Goal: Book appointment/travel/reservation: Book appointment/travel/reservation

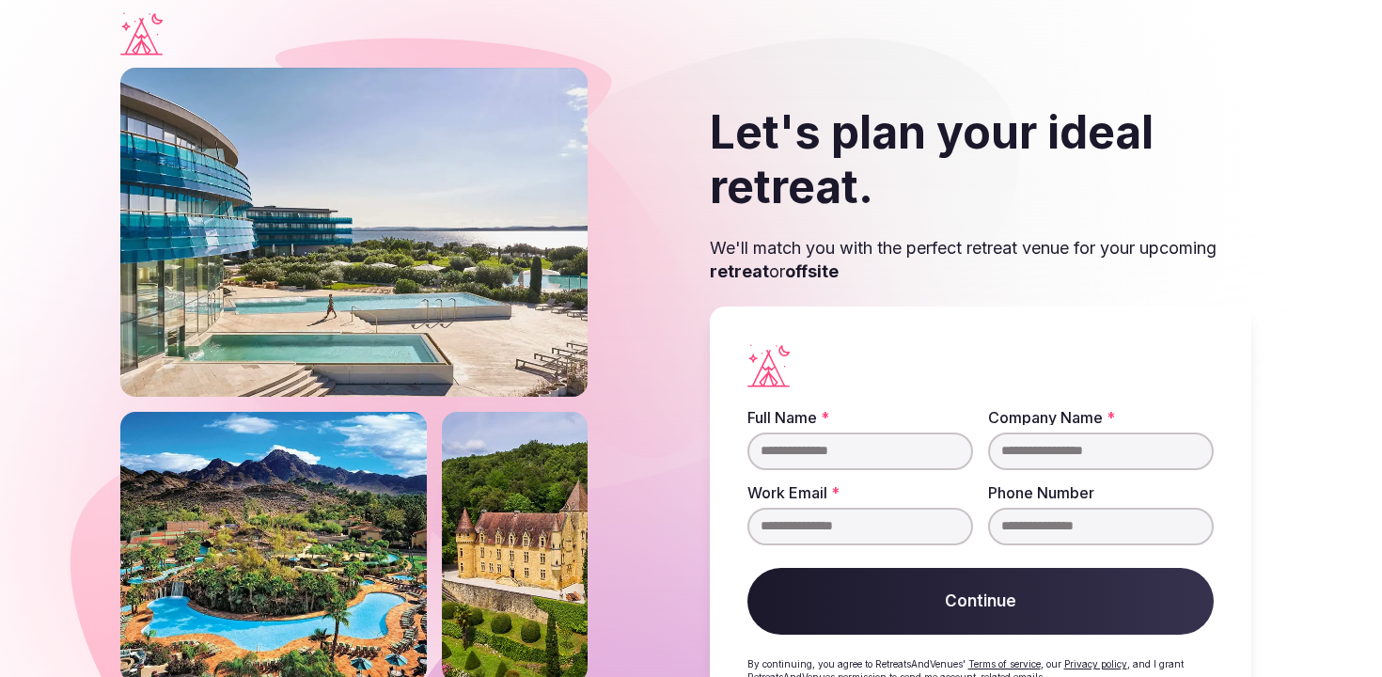
click at [822, 435] on input "Full Name *" at bounding box center [861, 452] width 226 height 38
type input "**********"
type input "*********"
type input "**********"
click at [934, 612] on button "Continue" at bounding box center [981, 602] width 466 height 68
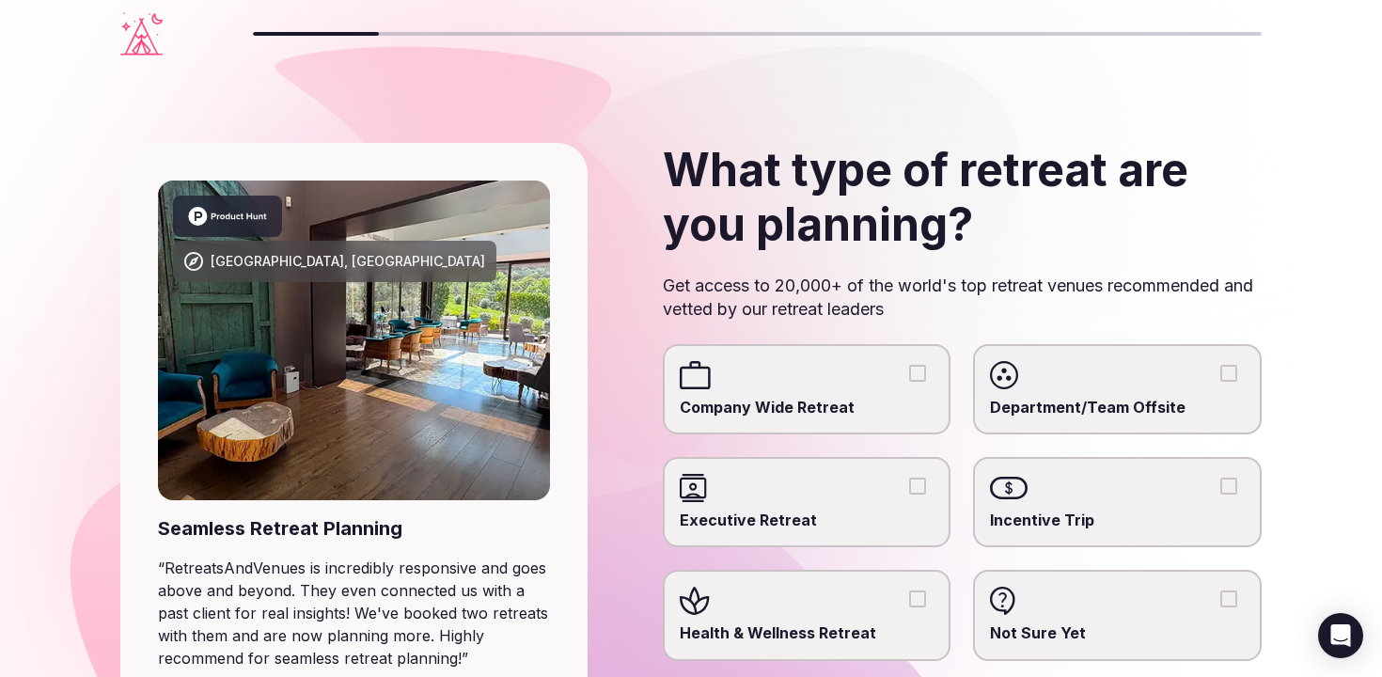
click at [926, 366] on div at bounding box center [807, 375] width 255 height 28
click at [926, 366] on button "Company Wide Retreat" at bounding box center [917, 373] width 17 height 17
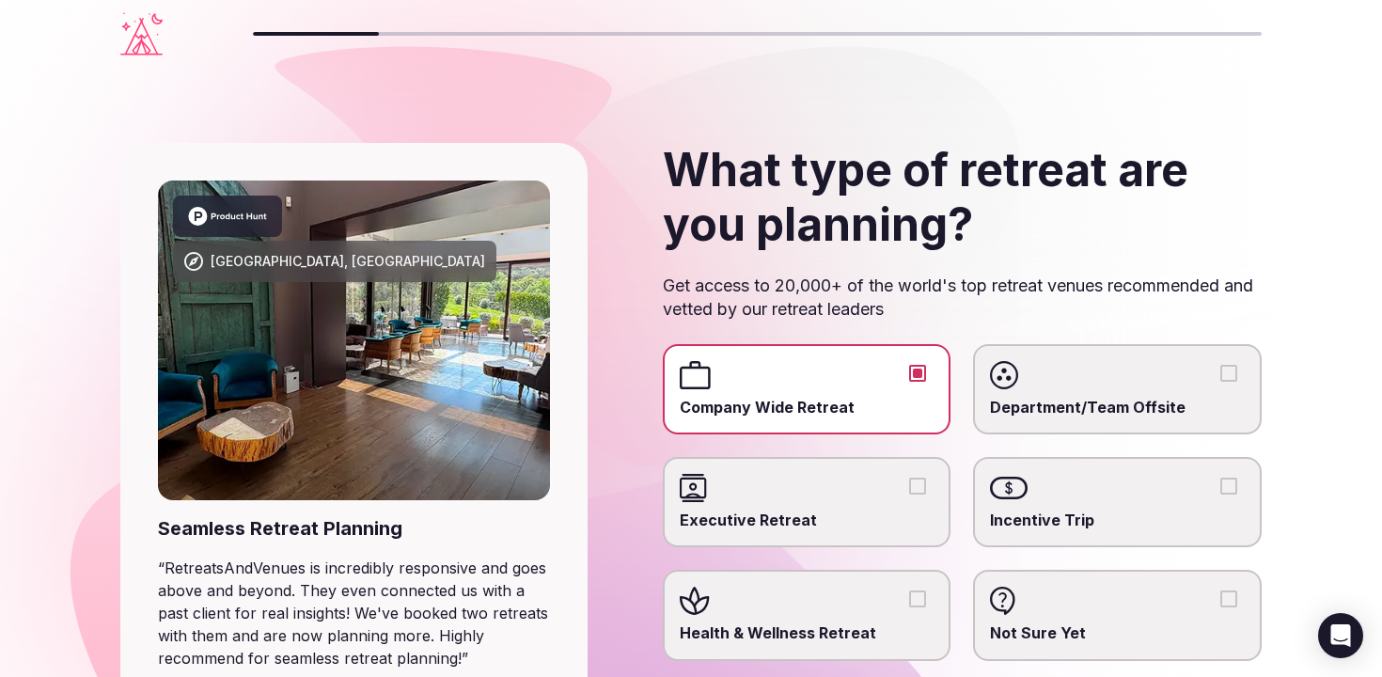
scroll to position [252, 0]
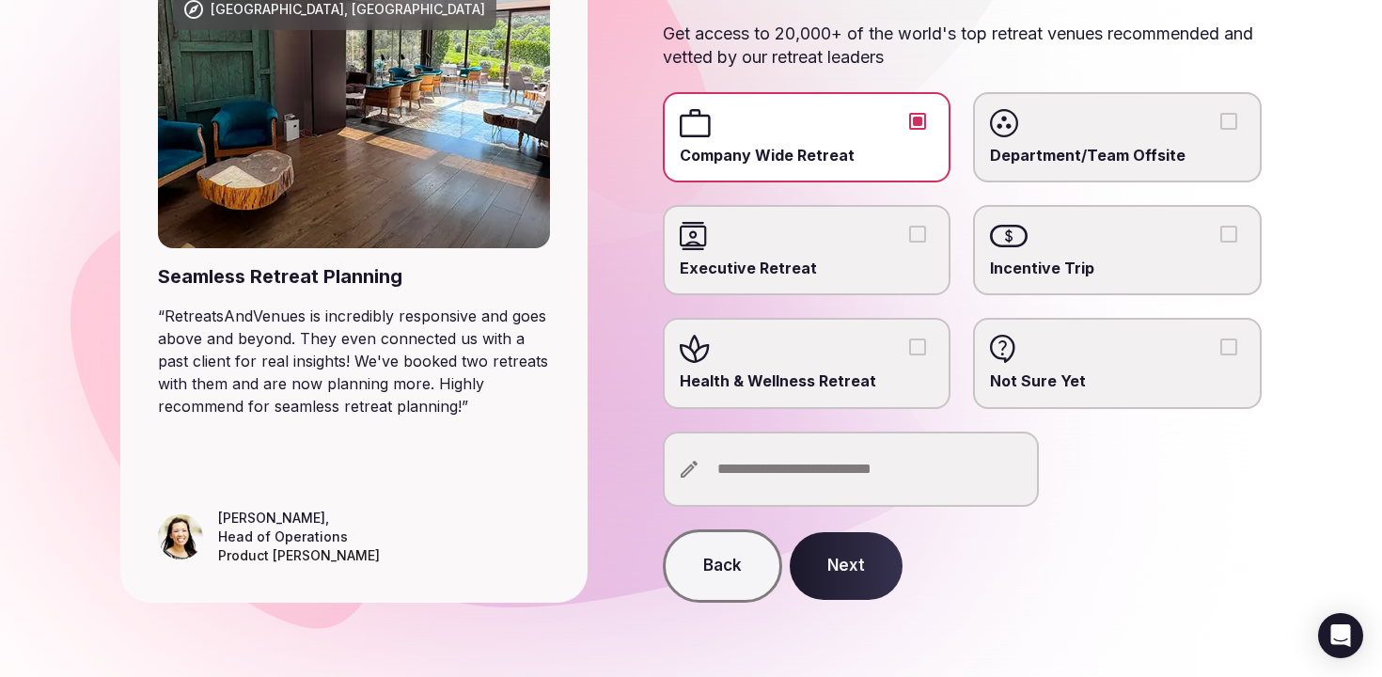
click at [785, 496] on input "text" at bounding box center [851, 469] width 376 height 75
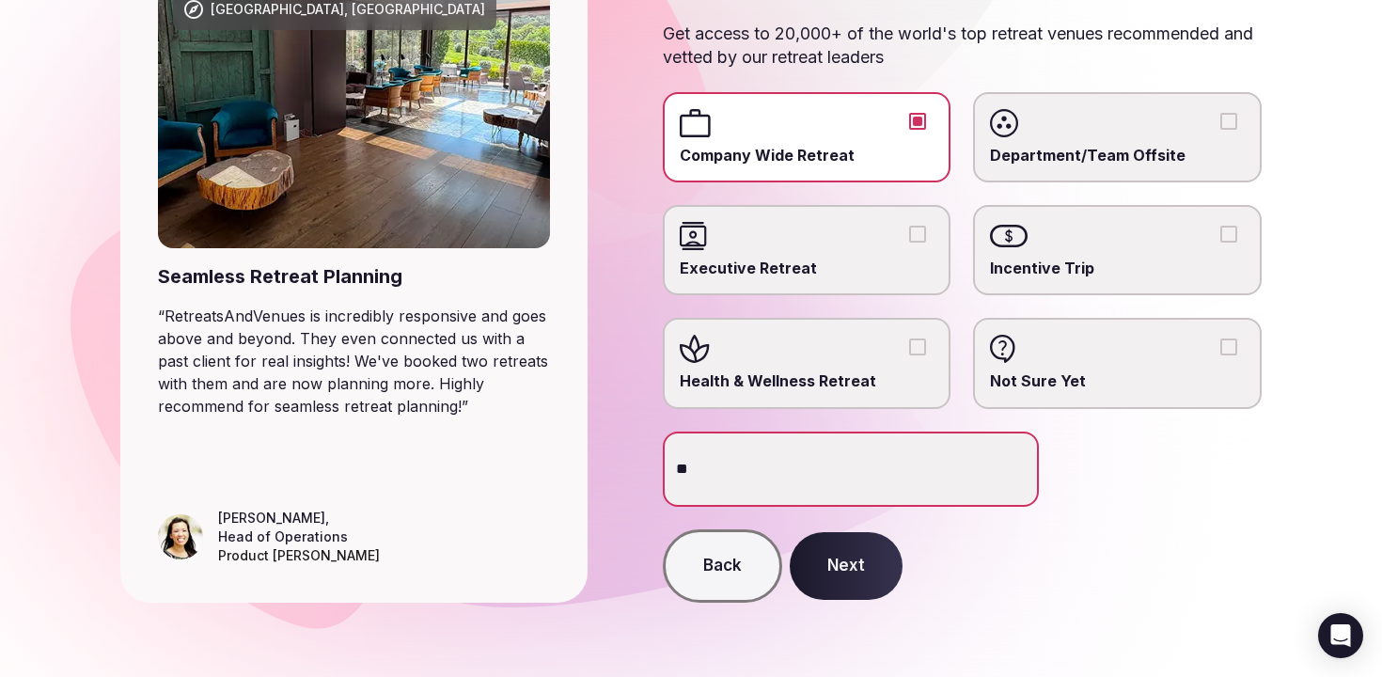
type input "*"
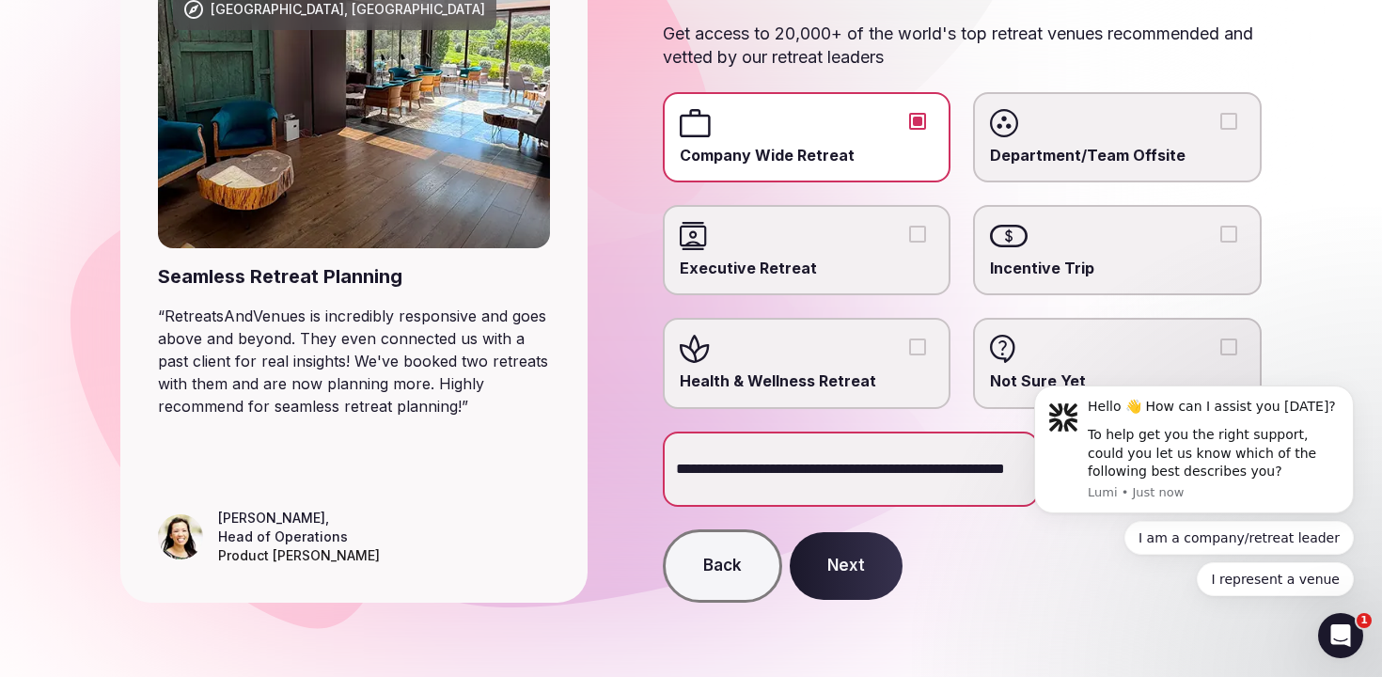
scroll to position [0, 58]
type input "**********"
click at [839, 567] on button "Next" at bounding box center [846, 566] width 113 height 68
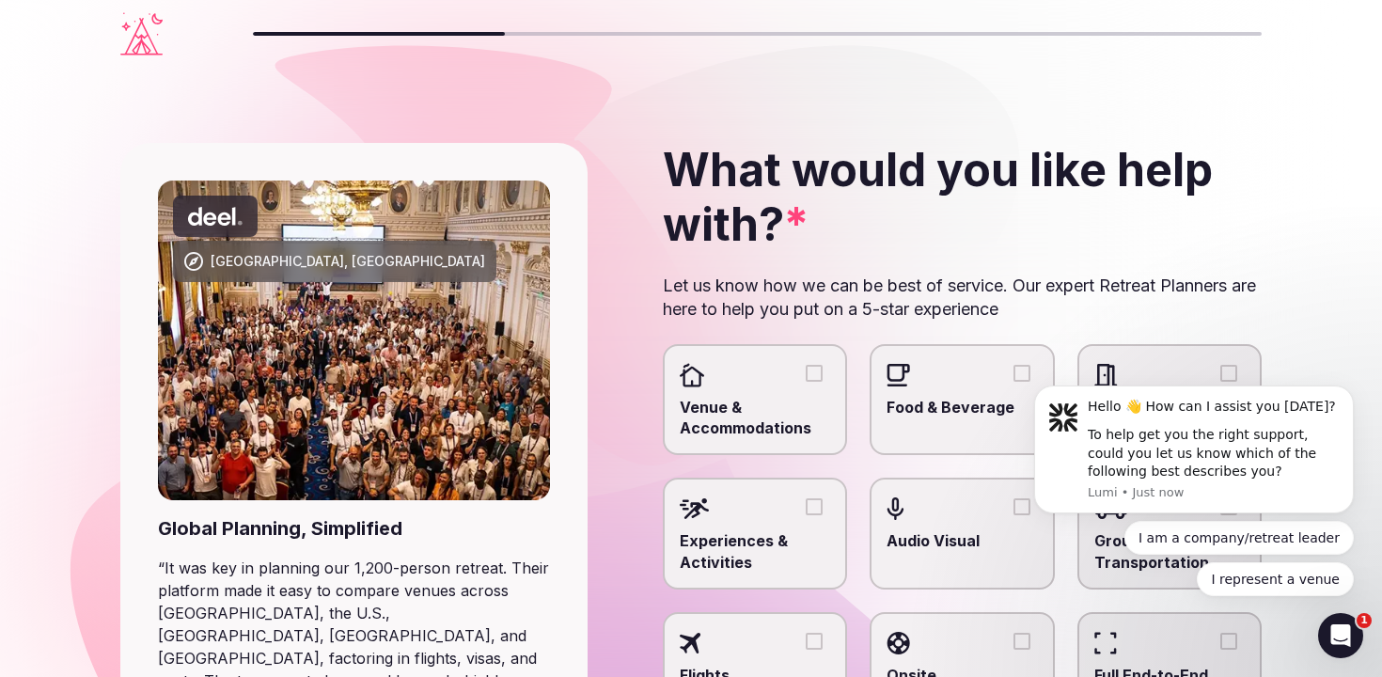
scroll to position [218, 0]
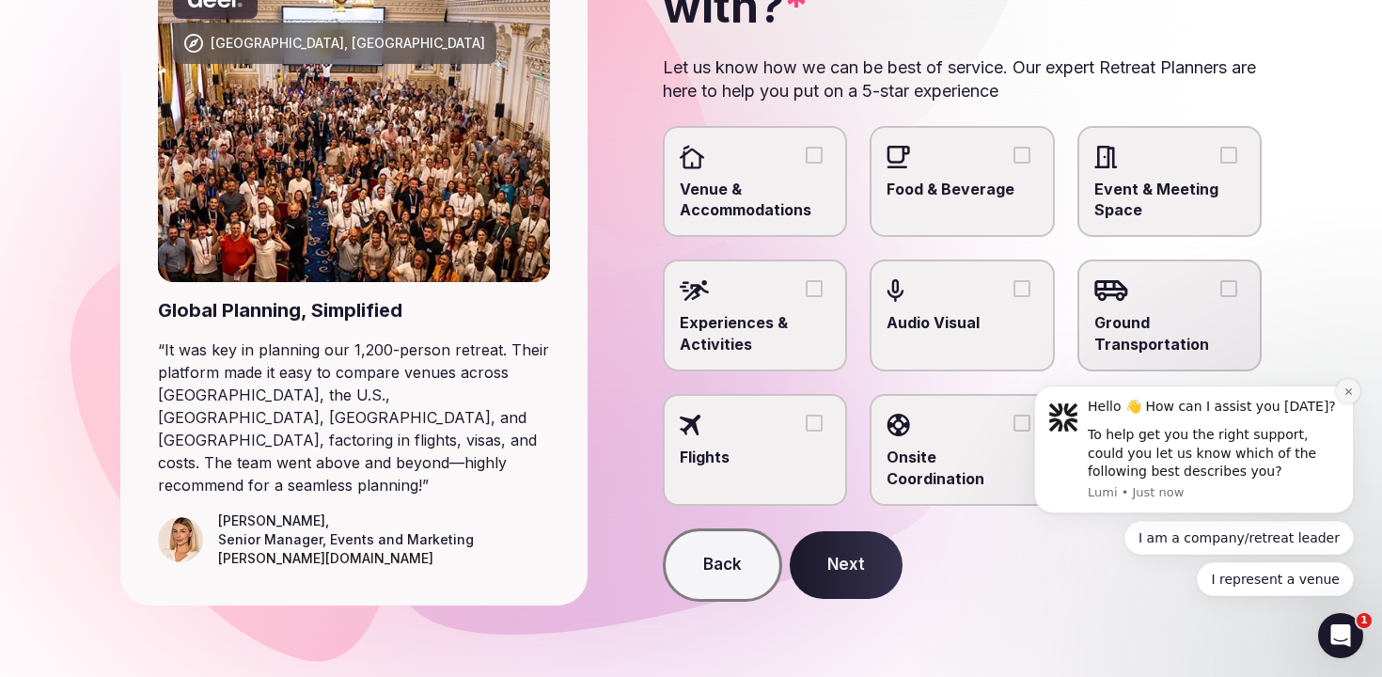
click at [1346, 395] on icon "Dismiss notification" at bounding box center [1349, 391] width 10 height 10
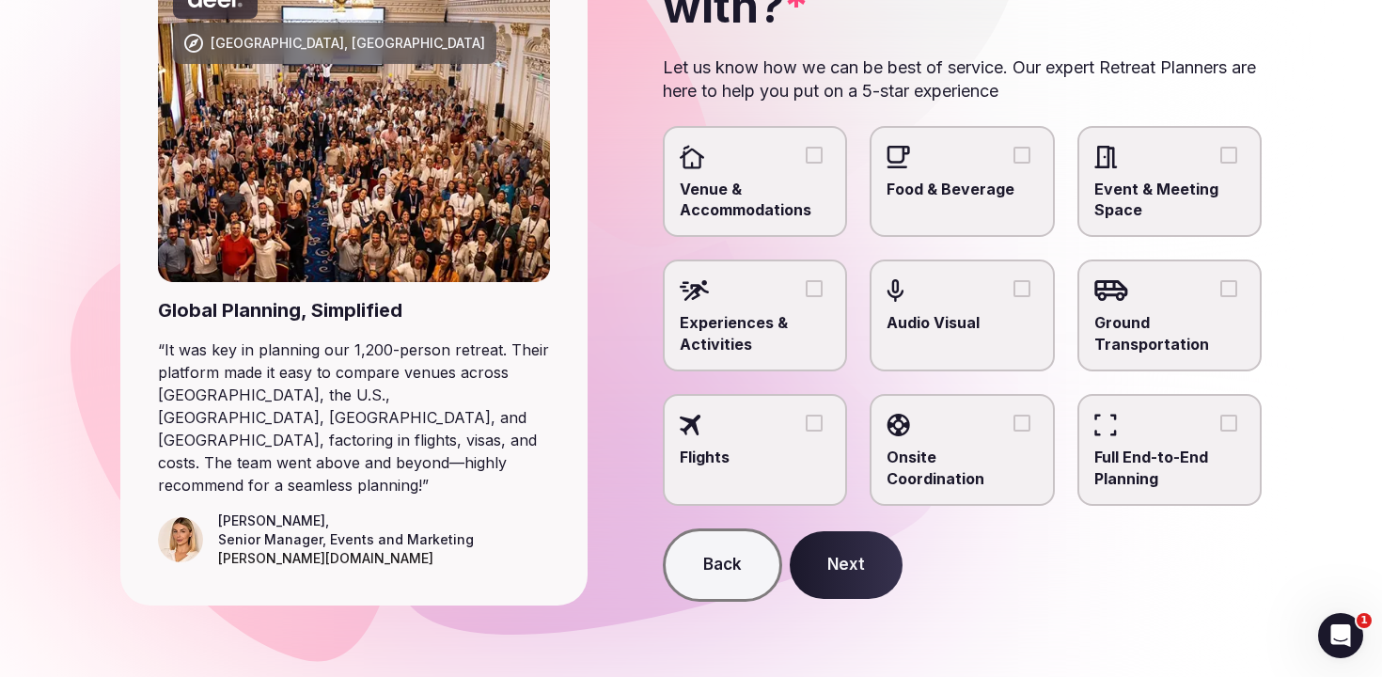
click at [811, 161] on button "Venue & Accommodations" at bounding box center [814, 155] width 17 height 17
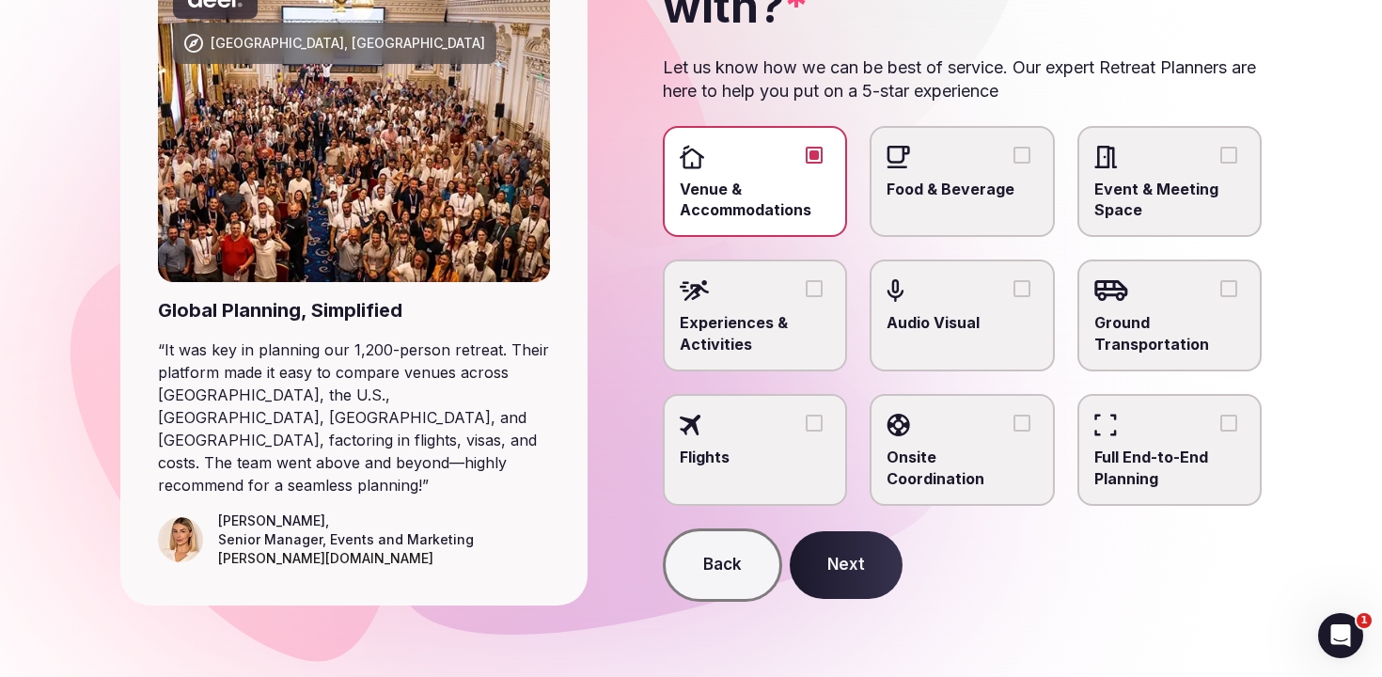
click at [1030, 417] on div at bounding box center [962, 425] width 151 height 28
click at [1030, 417] on button "Onsite Coordination" at bounding box center [1022, 423] width 17 height 17
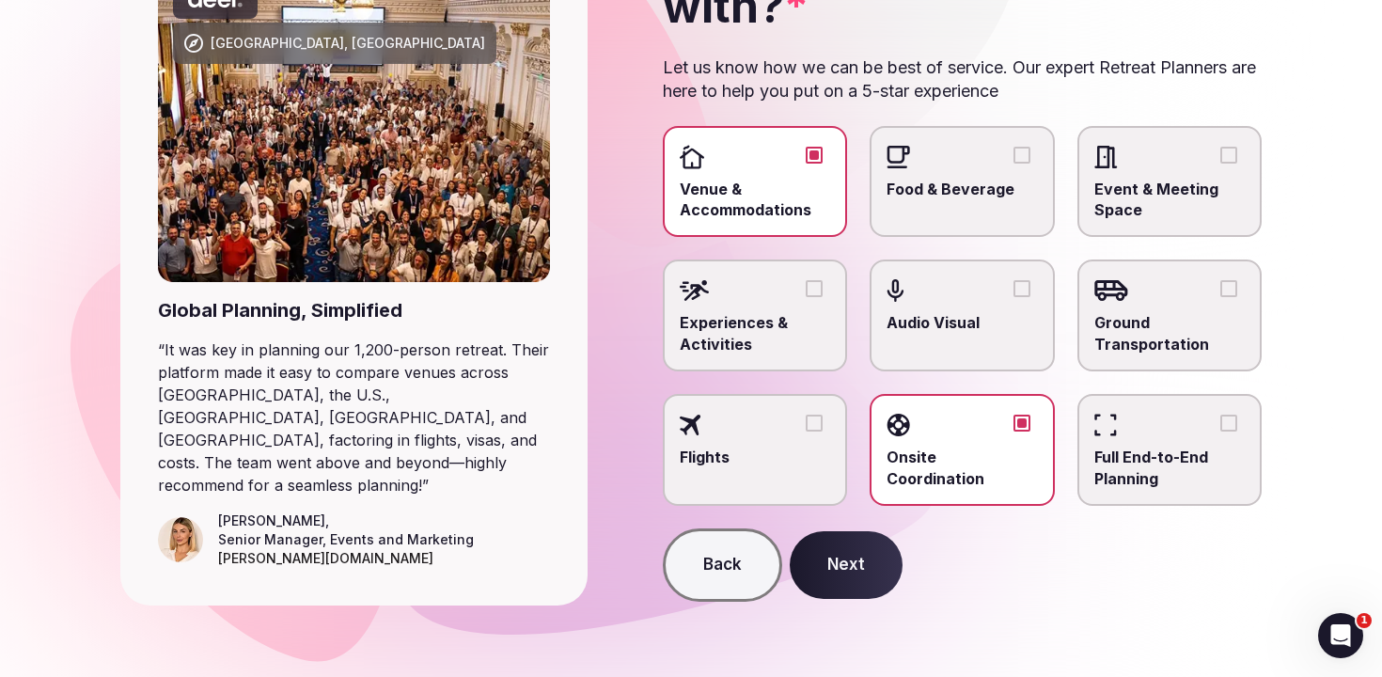
click at [1030, 417] on div at bounding box center [962, 425] width 151 height 28
click at [1030, 417] on button "Onsite Coordination" at bounding box center [1022, 423] width 17 height 17
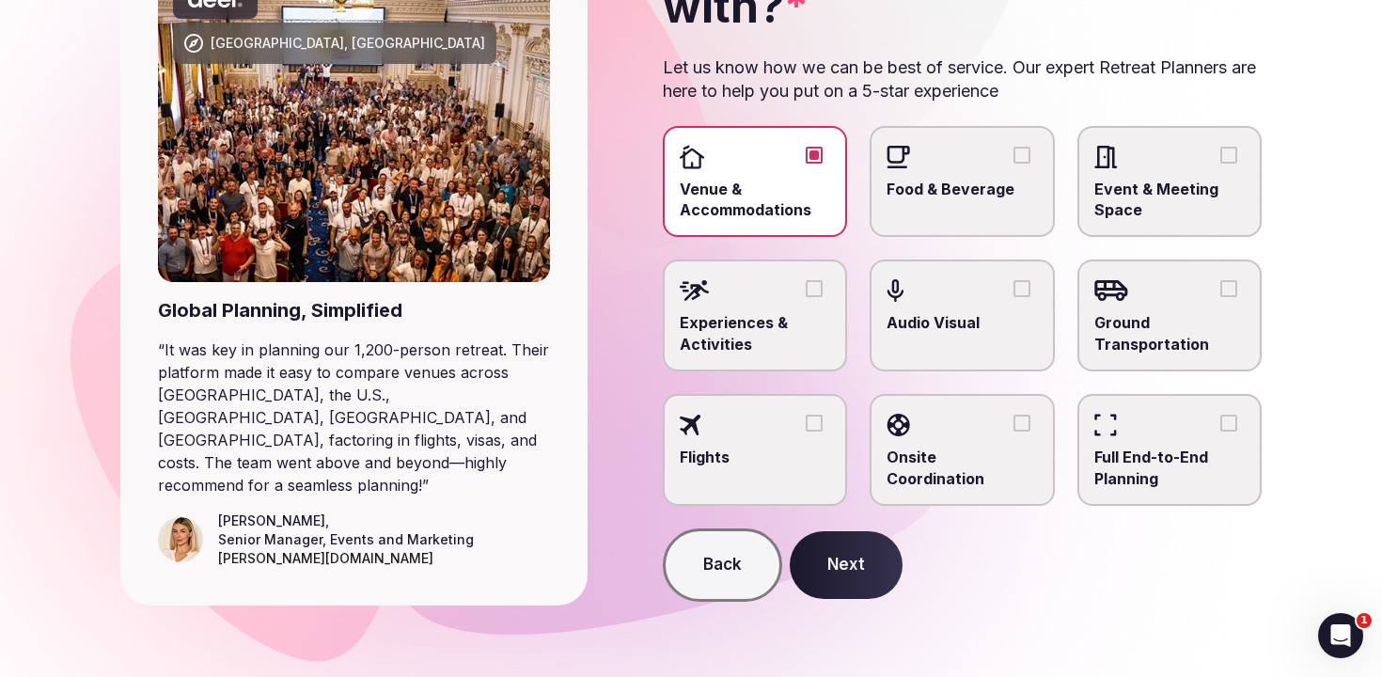
click at [811, 279] on div at bounding box center [755, 290] width 151 height 28
click at [811, 280] on button "Experiences & Activities" at bounding box center [814, 288] width 17 height 17
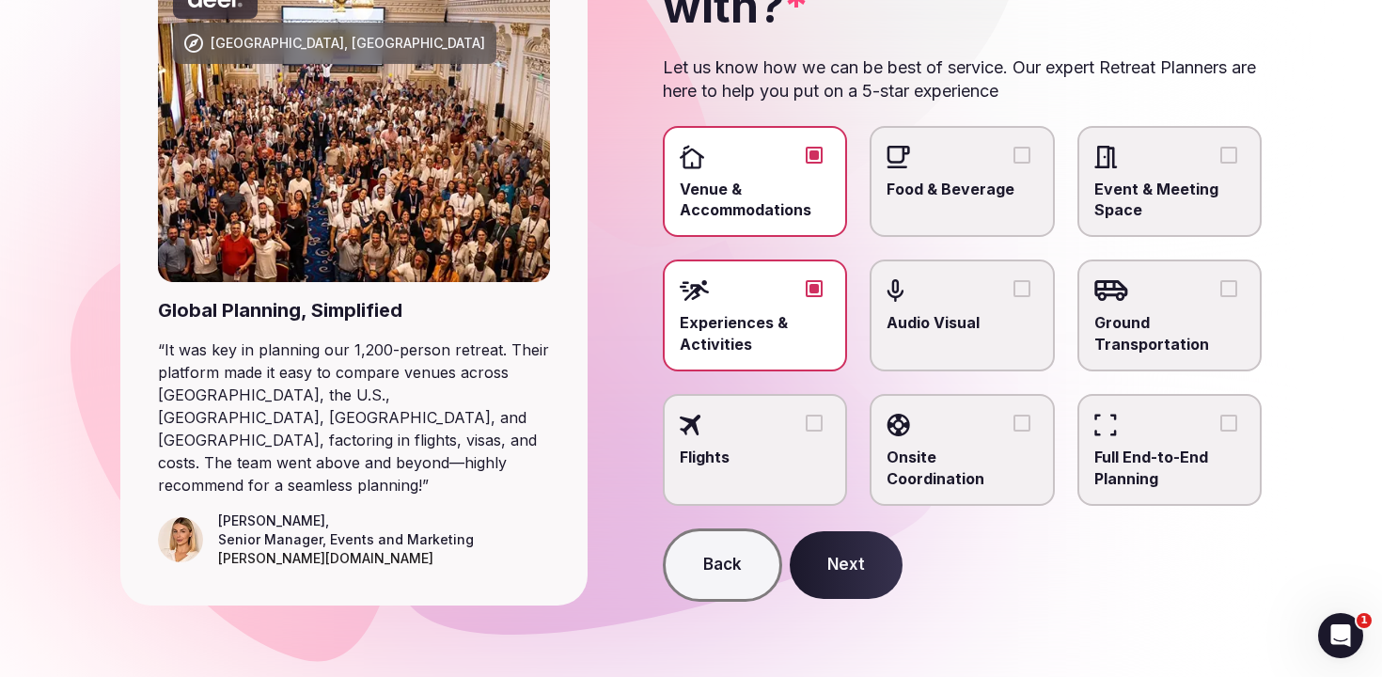
click at [849, 569] on button "Next" at bounding box center [846, 565] width 113 height 68
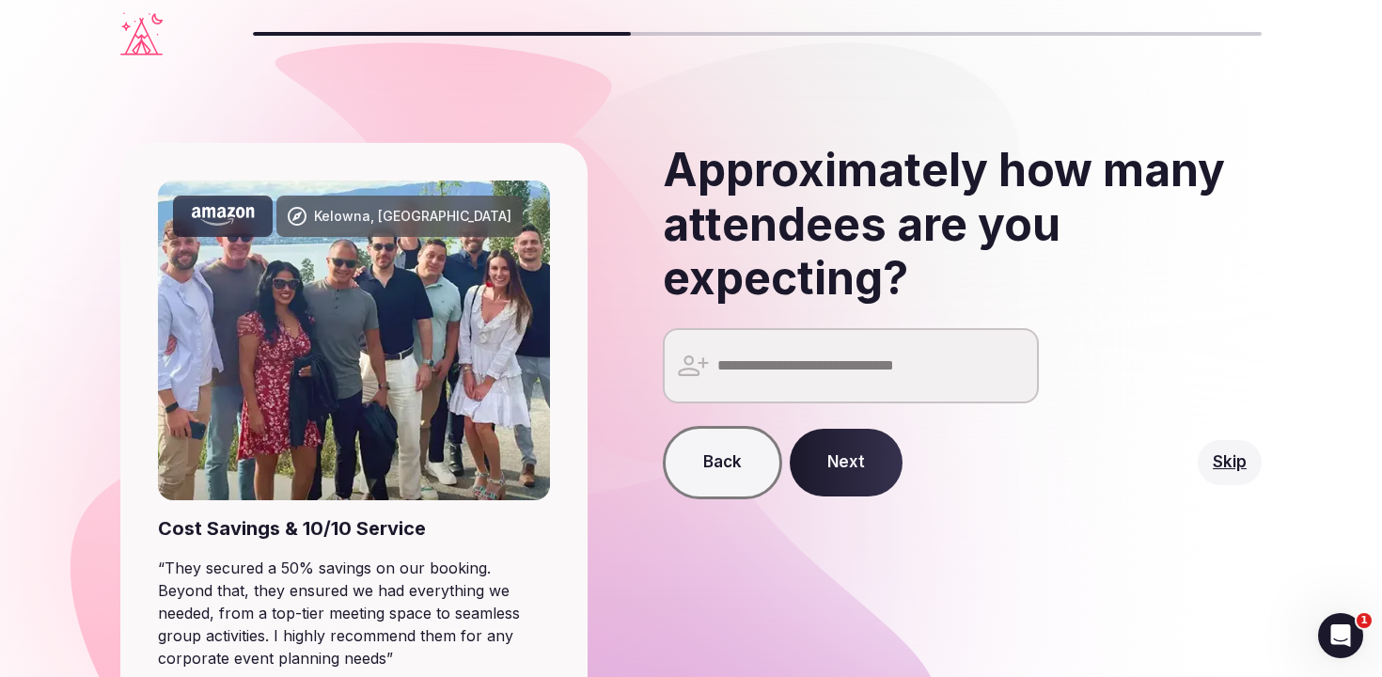
click at [751, 370] on input "number" at bounding box center [851, 365] width 376 height 75
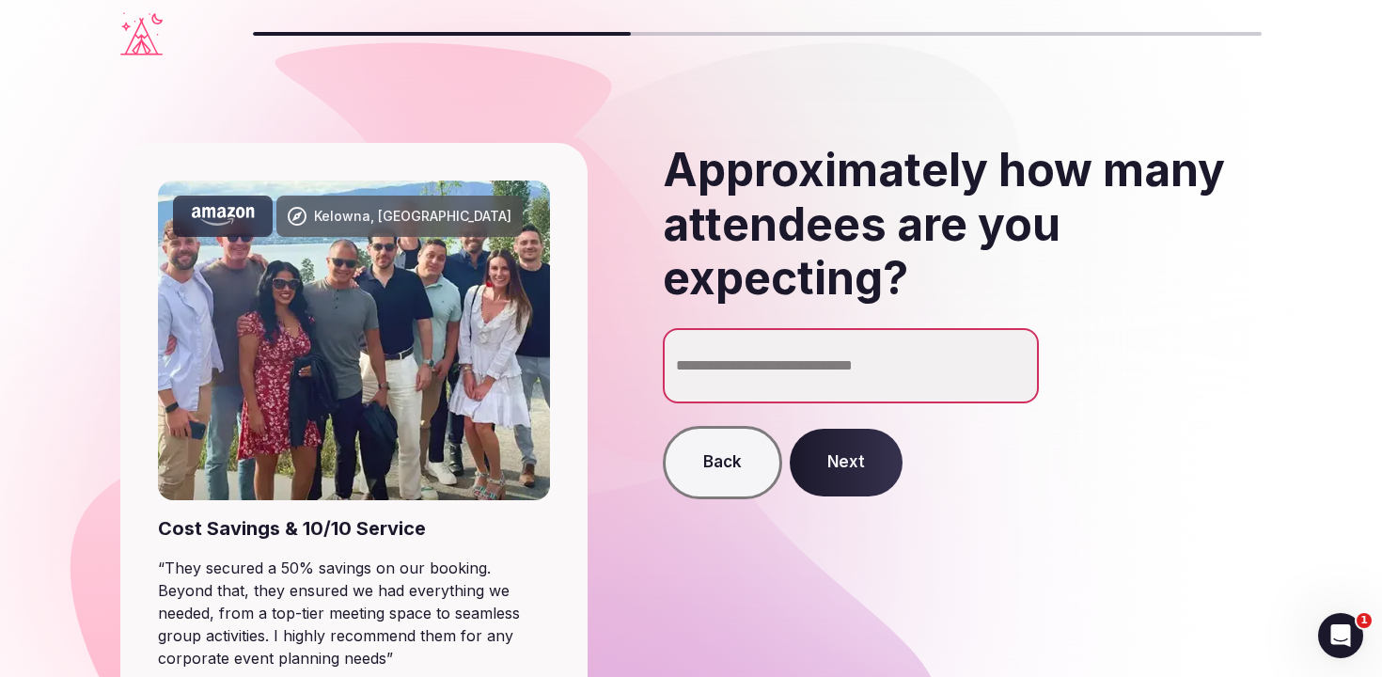
type input "**"
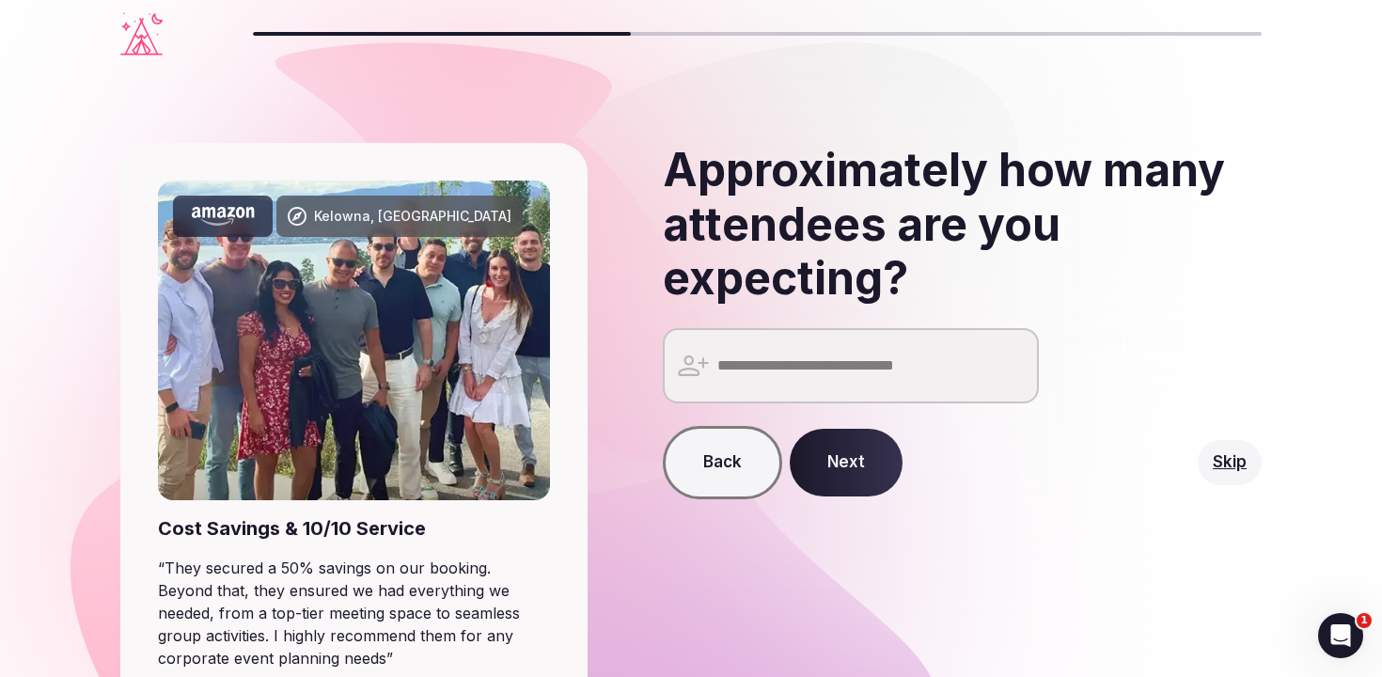
click at [823, 483] on button "Next" at bounding box center [846, 463] width 113 height 68
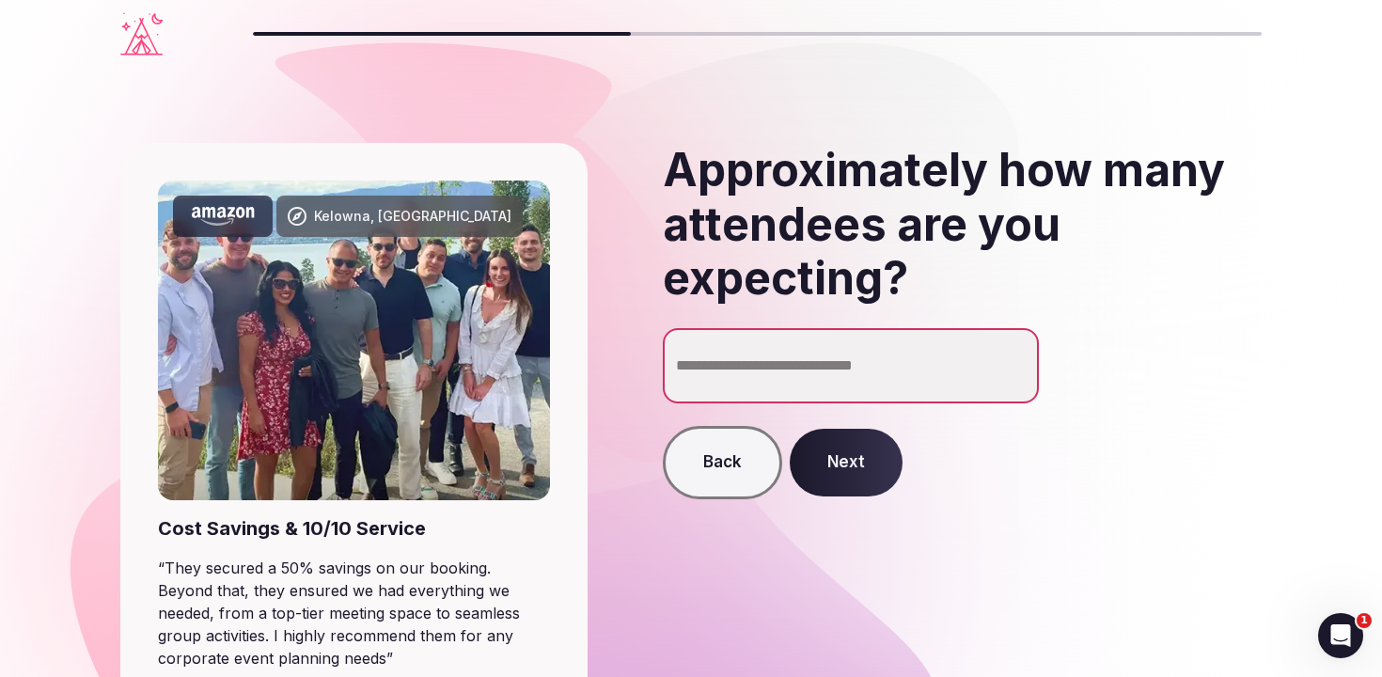
type input "**"
click at [837, 426] on div "Back Next" at bounding box center [963, 462] width 600 height 73
click at [825, 456] on button "Next" at bounding box center [846, 463] width 113 height 68
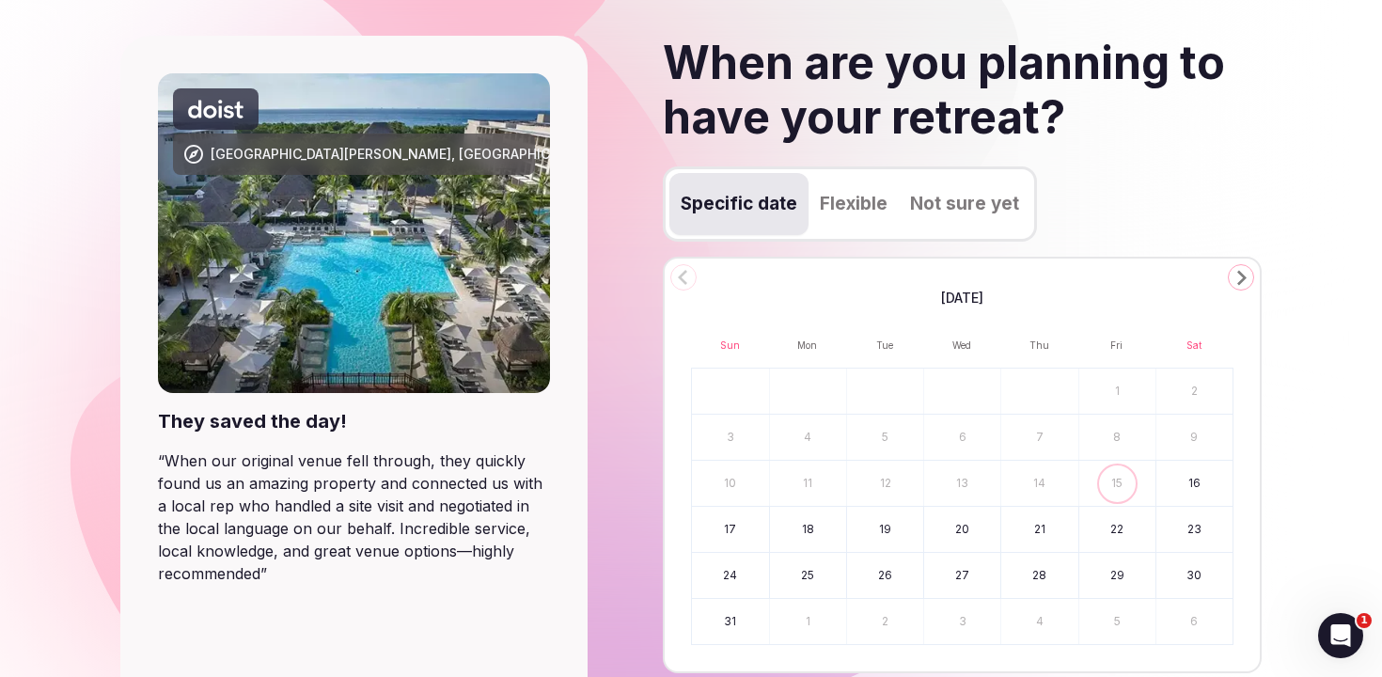
scroll to position [118, 0]
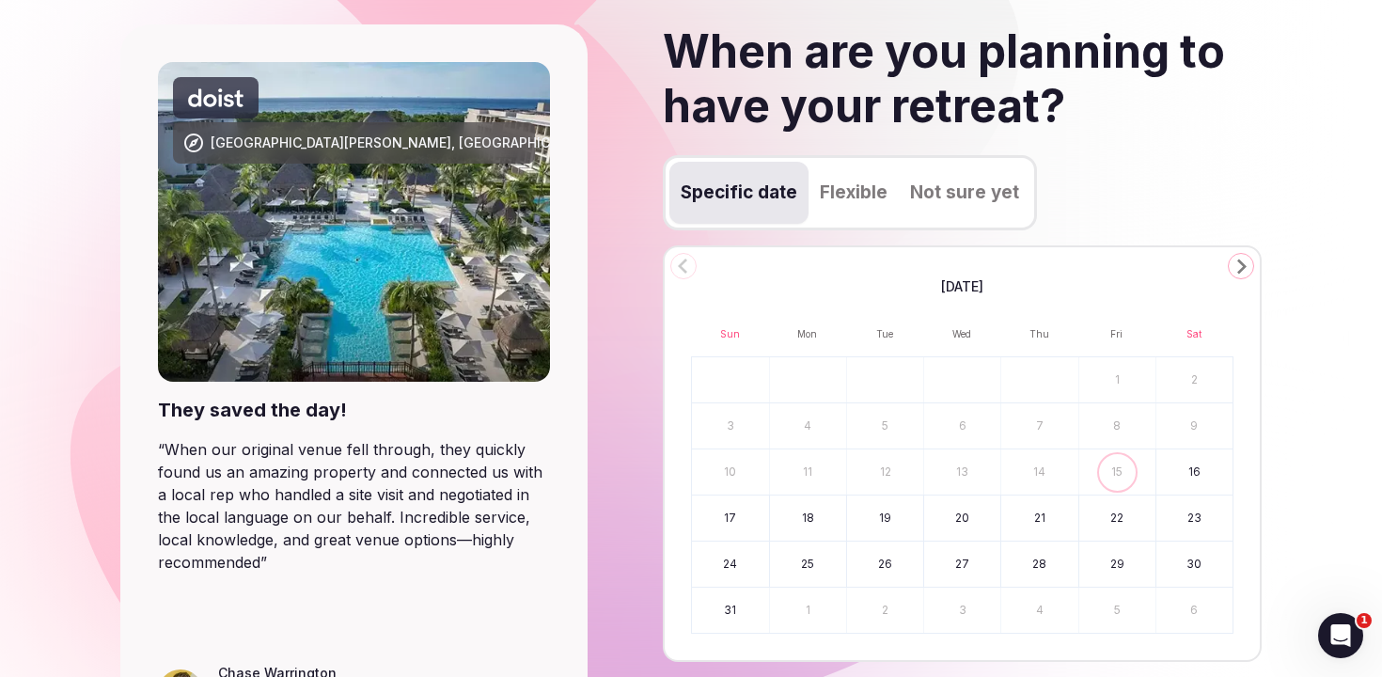
click at [871, 198] on button "Flexible" at bounding box center [854, 193] width 90 height 62
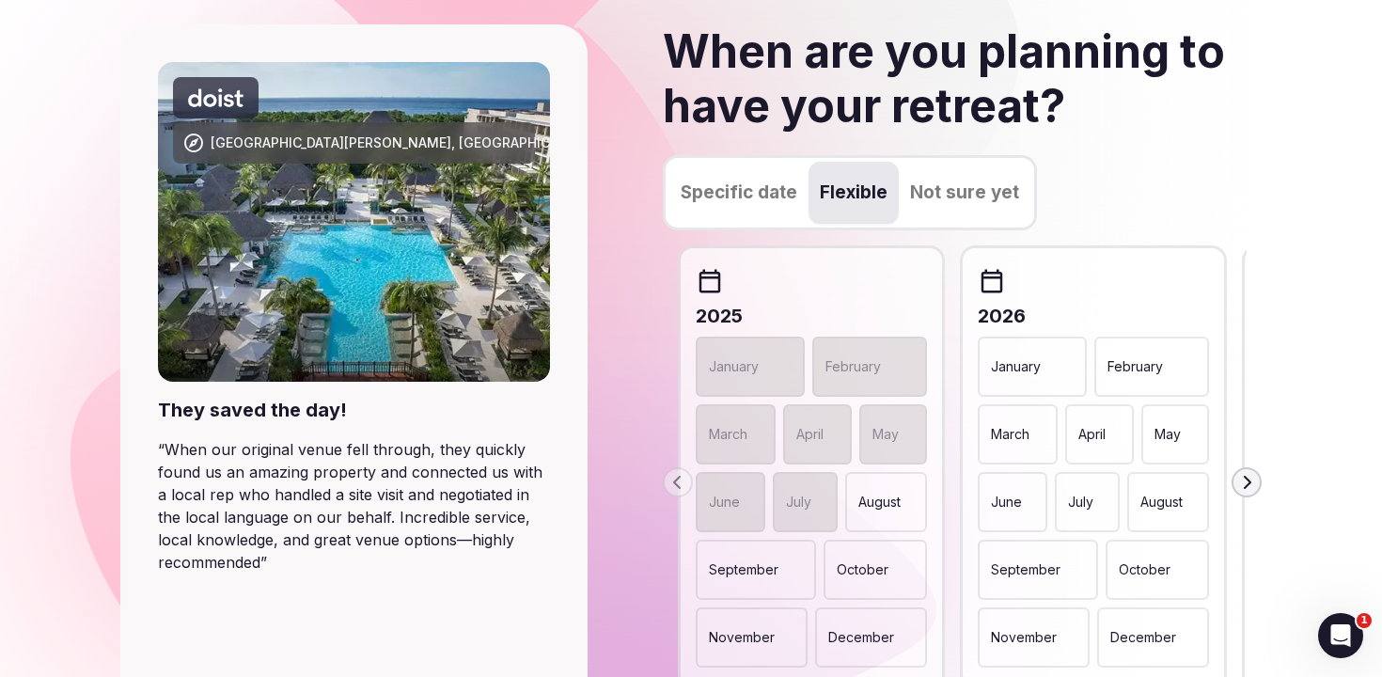
click at [750, 369] on p "January" at bounding box center [734, 366] width 50 height 19
click at [1088, 445] on div "April" at bounding box center [1099, 434] width 69 height 60
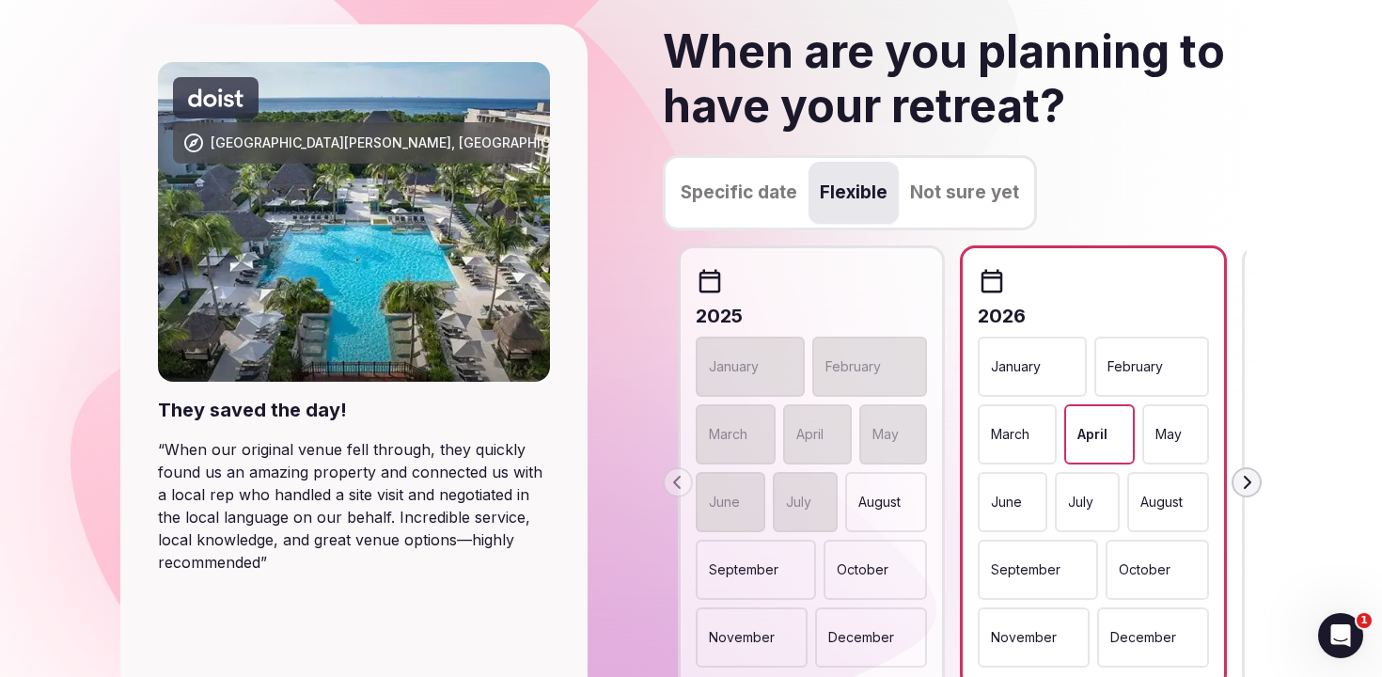
click at [1179, 452] on div "May" at bounding box center [1175, 434] width 67 height 60
click at [1022, 497] on div "June" at bounding box center [1013, 502] width 71 height 60
click at [1094, 493] on div "July" at bounding box center [1089, 502] width 64 height 60
click at [1160, 493] on p "August" at bounding box center [1163, 502] width 42 height 19
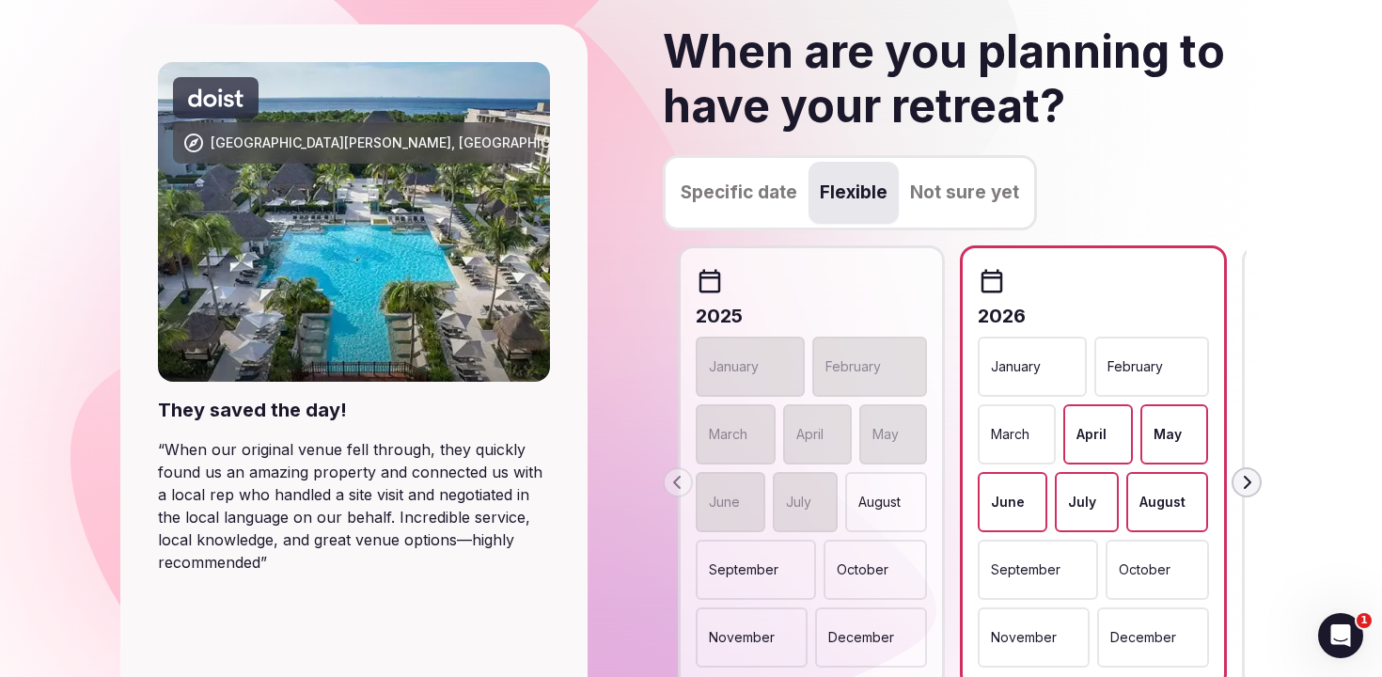
click at [1036, 582] on div "September" at bounding box center [1038, 570] width 121 height 60
click at [1127, 576] on p "October" at bounding box center [1147, 569] width 52 height 19
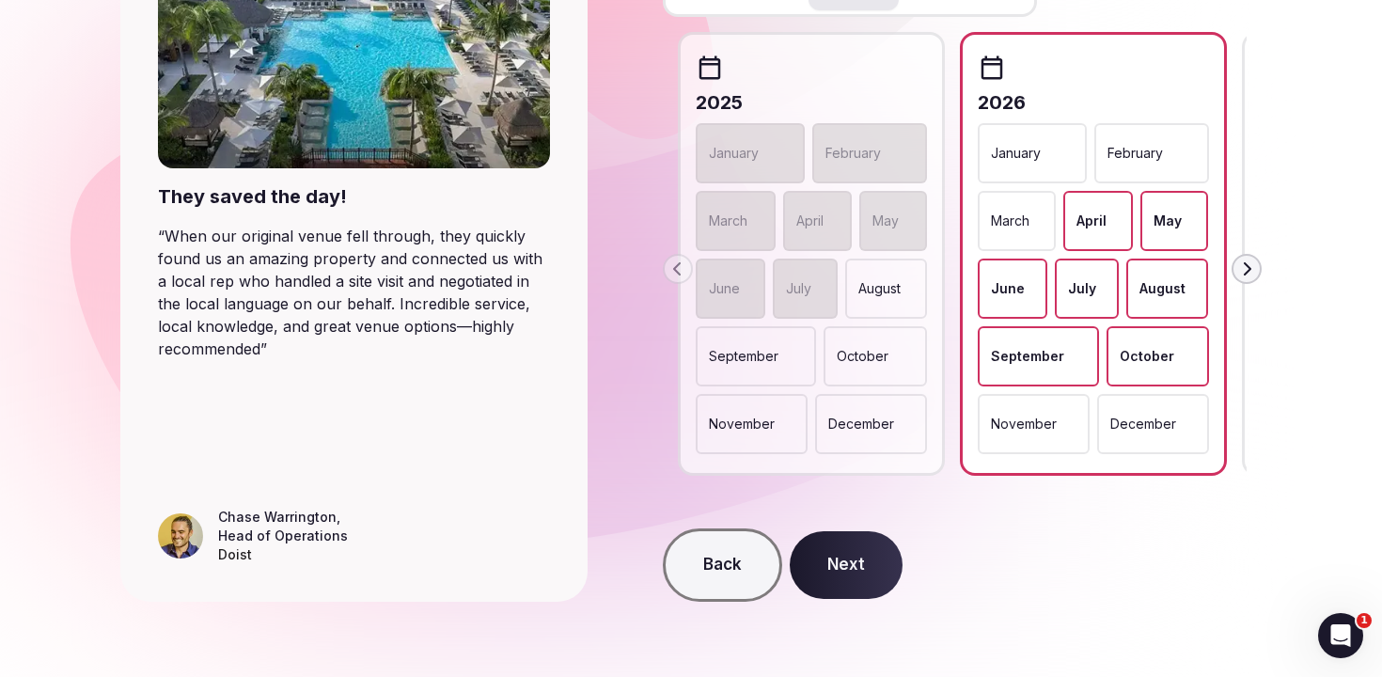
click at [817, 544] on button "Next" at bounding box center [846, 565] width 113 height 68
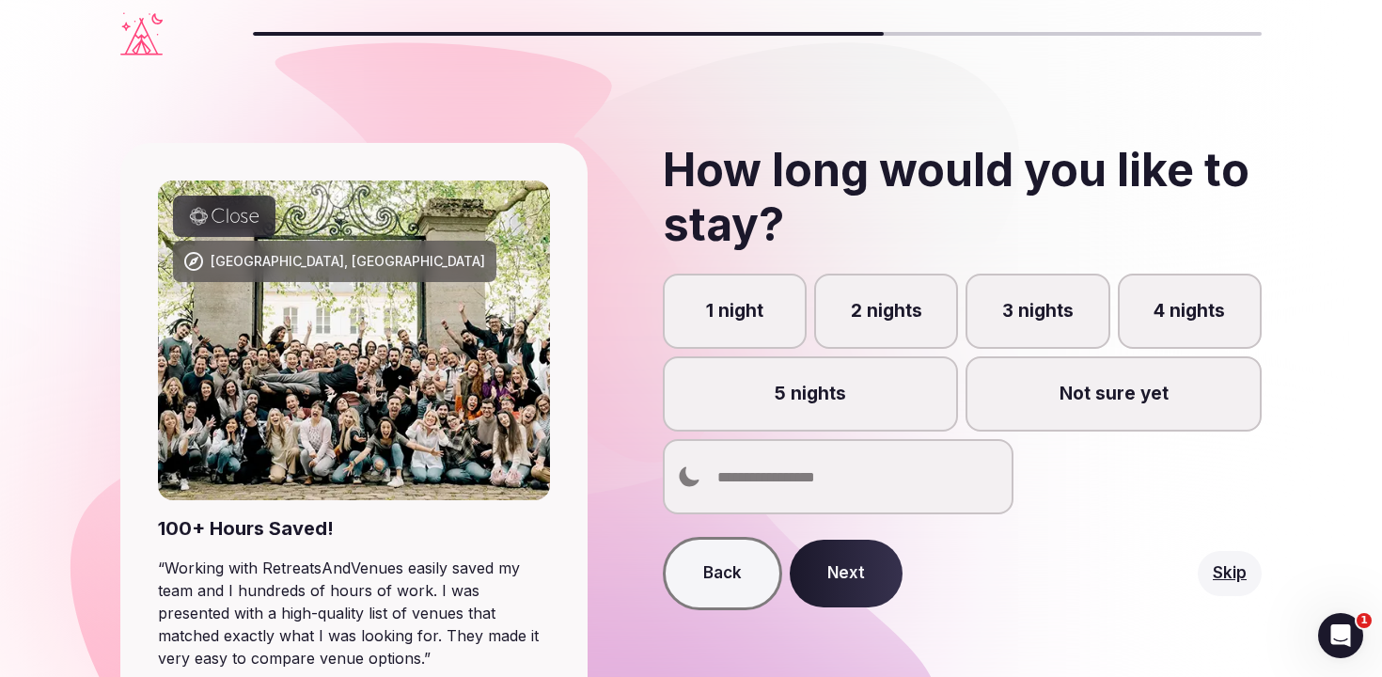
click at [1016, 324] on label "3 nights" at bounding box center [1038, 311] width 144 height 75
click at [1037, 324] on button "3 nights" at bounding box center [1046, 321] width 19 height 19
click at [1020, 407] on label "Not sure yet" at bounding box center [1114, 393] width 296 height 75
click at [1113, 407] on button "Not sure yet" at bounding box center [1122, 404] width 19 height 19
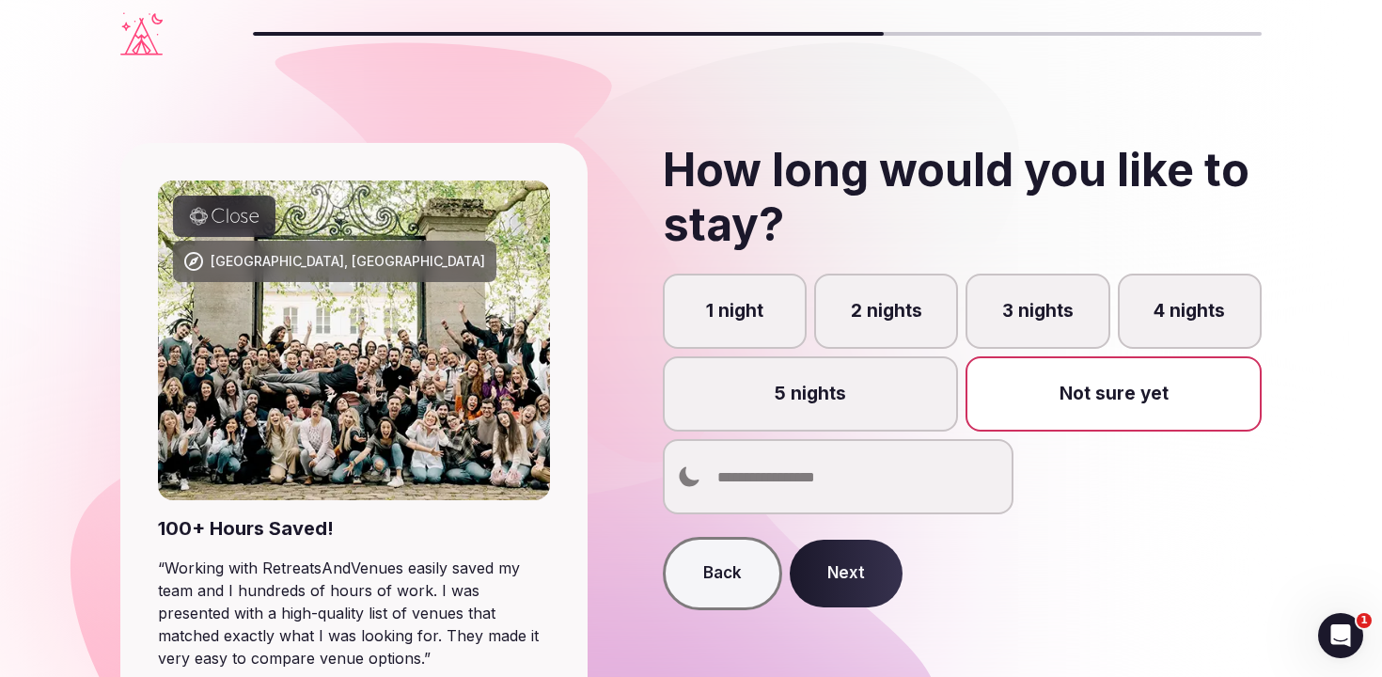
scroll to position [10, 0]
click at [864, 587] on button "Next" at bounding box center [846, 574] width 113 height 68
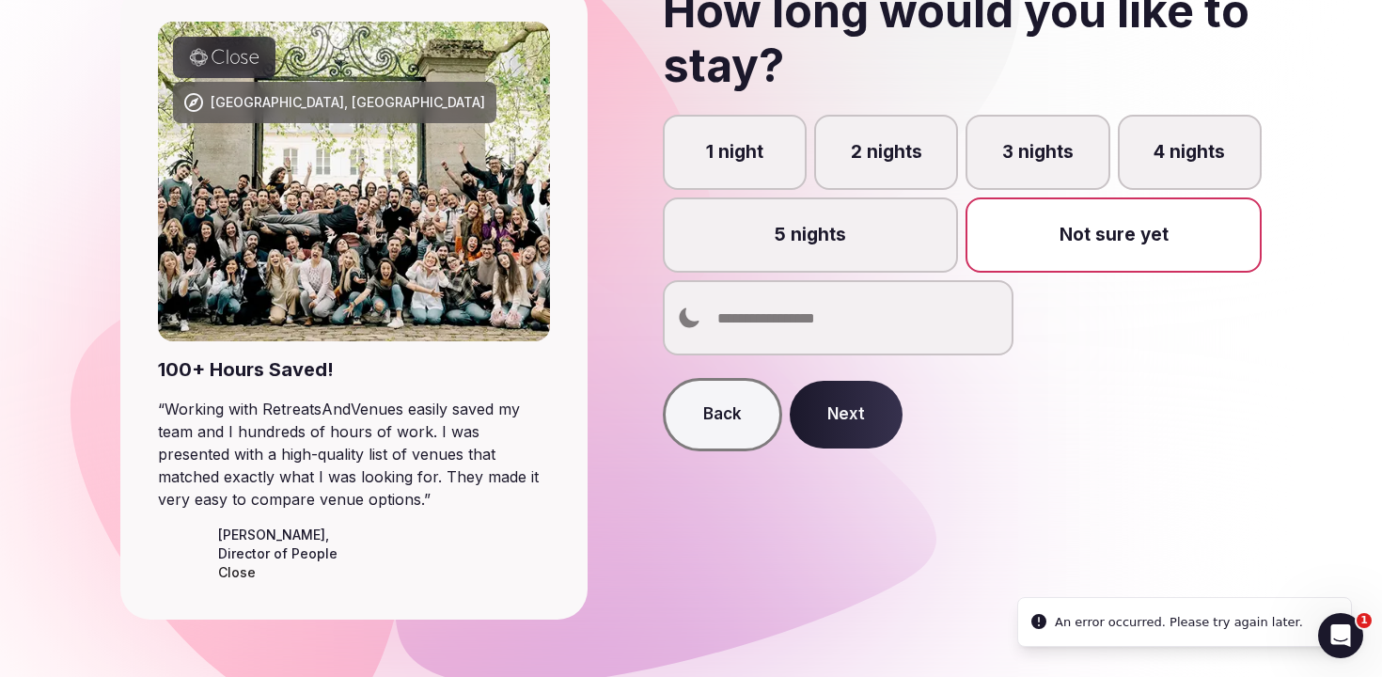
scroll to position [177, 0]
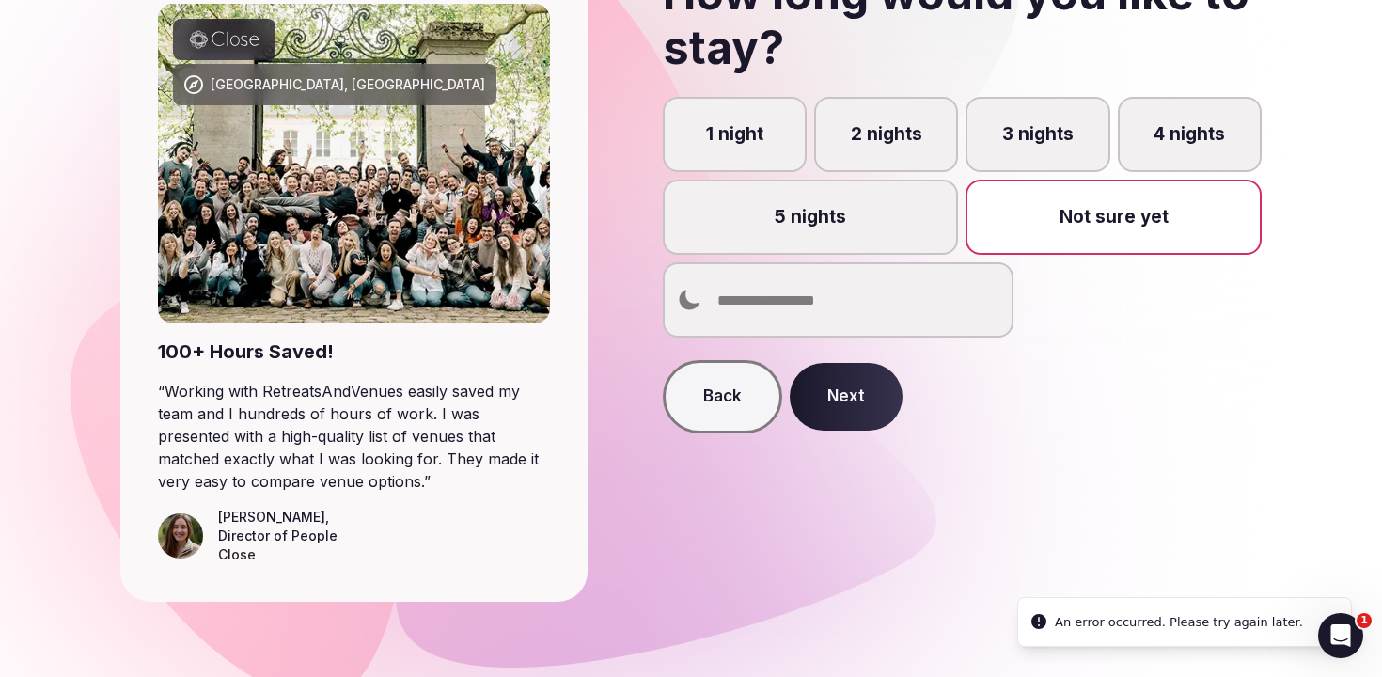
click at [1070, 234] on label "Not sure yet" at bounding box center [1114, 217] width 296 height 75
click at [1113, 227] on button "Not sure yet" at bounding box center [1122, 217] width 19 height 19
click at [880, 387] on button "Next" at bounding box center [846, 397] width 113 height 68
click at [1026, 139] on label "3 nights" at bounding box center [1038, 134] width 144 height 75
click at [1037, 139] on button "3 nights" at bounding box center [1046, 134] width 19 height 19
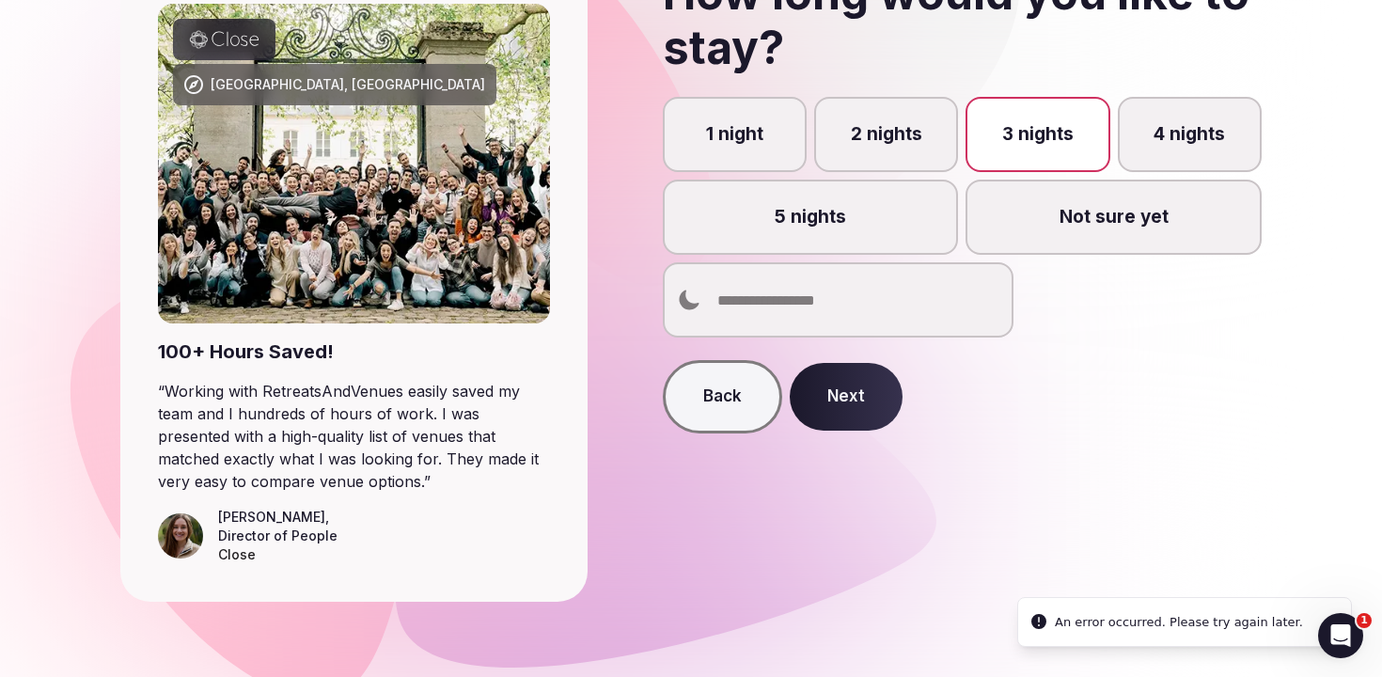
scroll to position [10, 0]
click at [828, 383] on button "Next" at bounding box center [846, 397] width 113 height 68
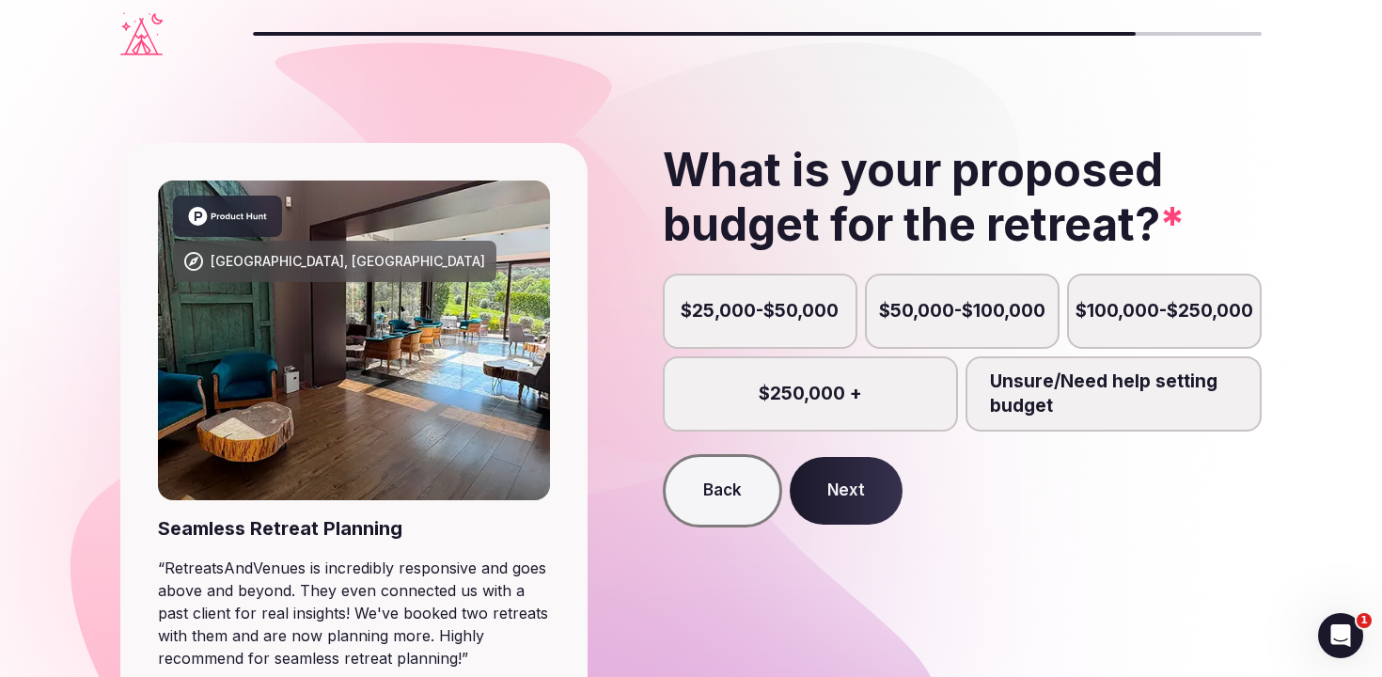
click at [1110, 330] on label "$100,000-$250,000" at bounding box center [1164, 311] width 195 height 75
click at [1164, 330] on button "$100,000-$250,000" at bounding box center [1173, 321] width 19 height 19
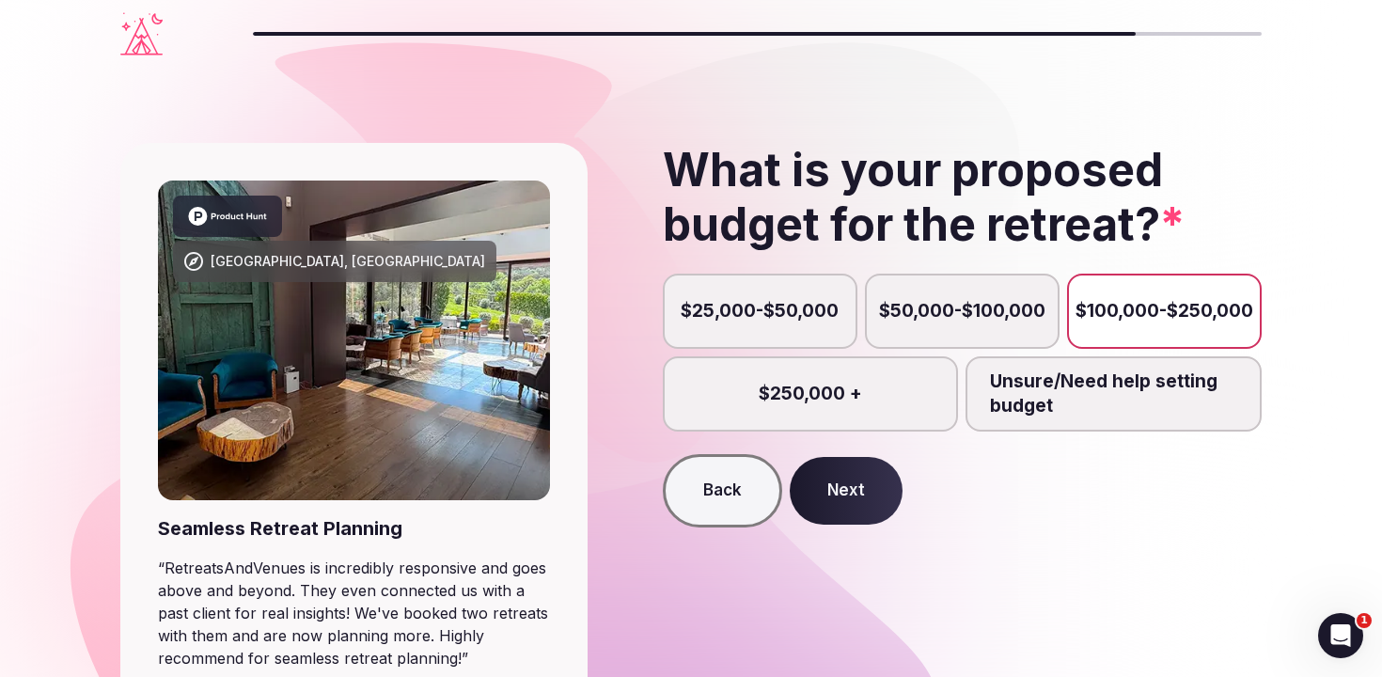
click at [833, 488] on button "Next" at bounding box center [846, 491] width 113 height 68
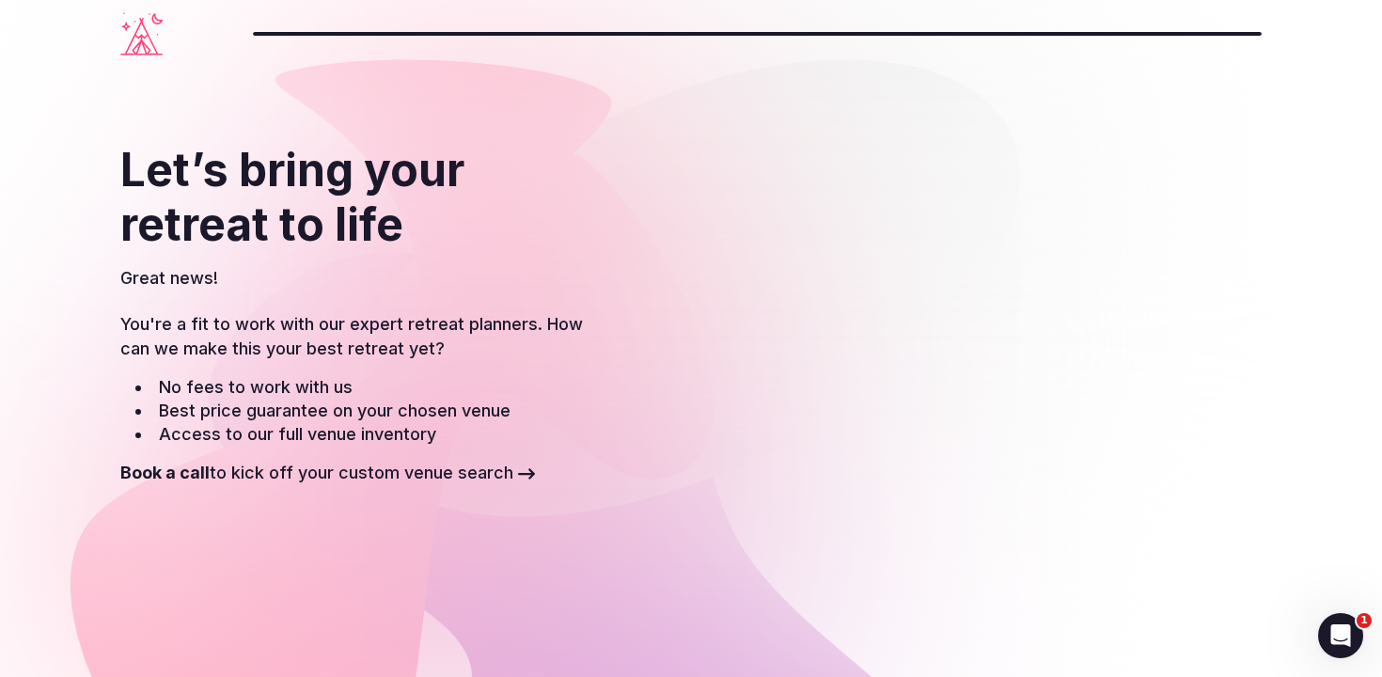
scroll to position [317, 0]
